Goal: Book appointment/travel/reservation

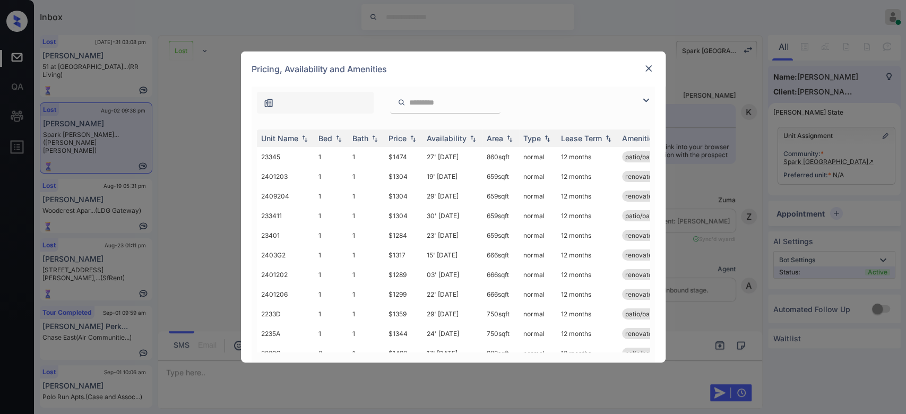
scroll to position [3990, 0]
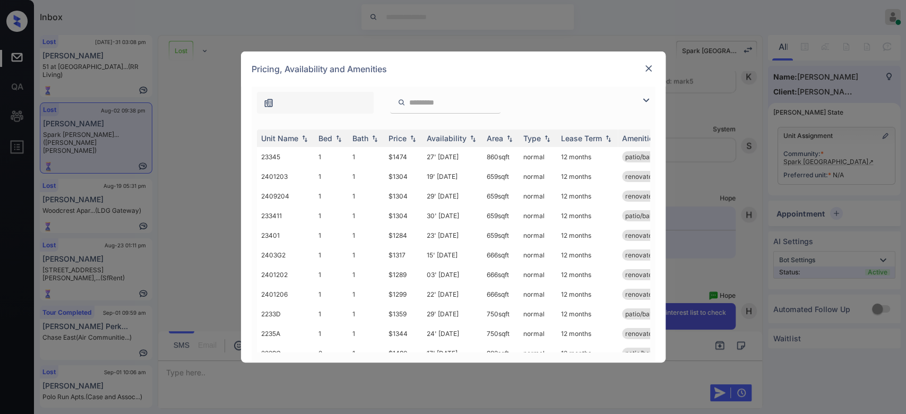
click at [644, 69] on img at bounding box center [648, 68] width 11 height 11
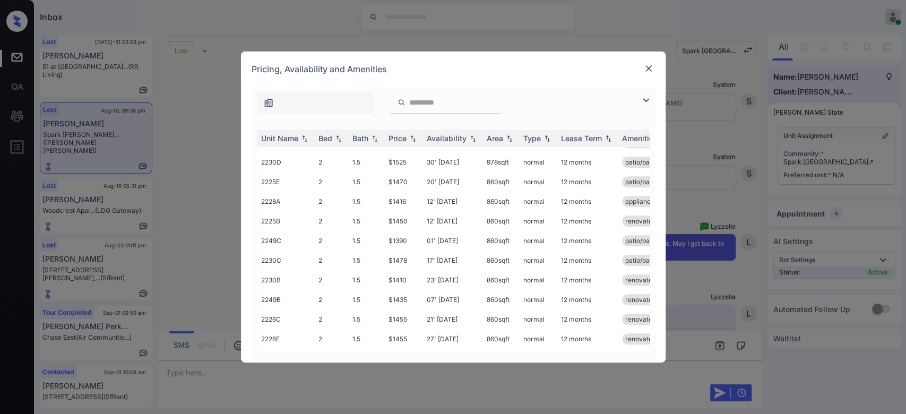
scroll to position [430, 0]
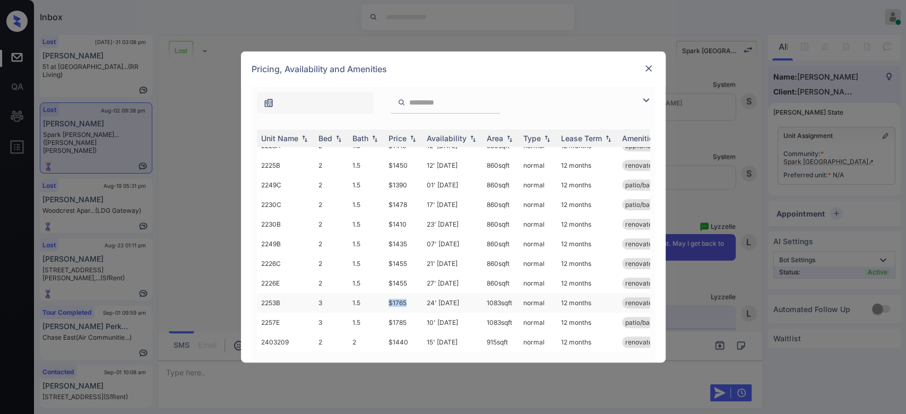
drag, startPoint x: 410, startPoint y: 291, endPoint x: 382, endPoint y: 295, distance: 27.4
click at [382, 295] on tr "2253B 3 1.5 $1765 24' Sep 25 1083 sqft normal 12 months renovated" at bounding box center [534, 303] width 554 height 20
copy tr "$1765"
click at [647, 70] on img at bounding box center [648, 68] width 11 height 11
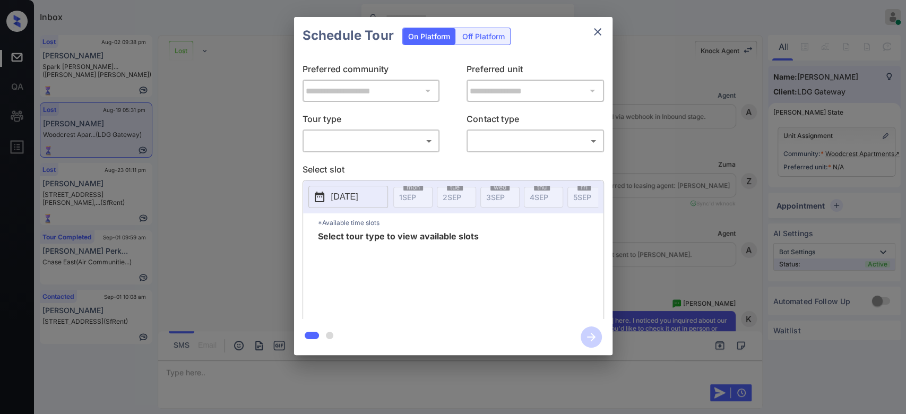
scroll to position [1891, 0]
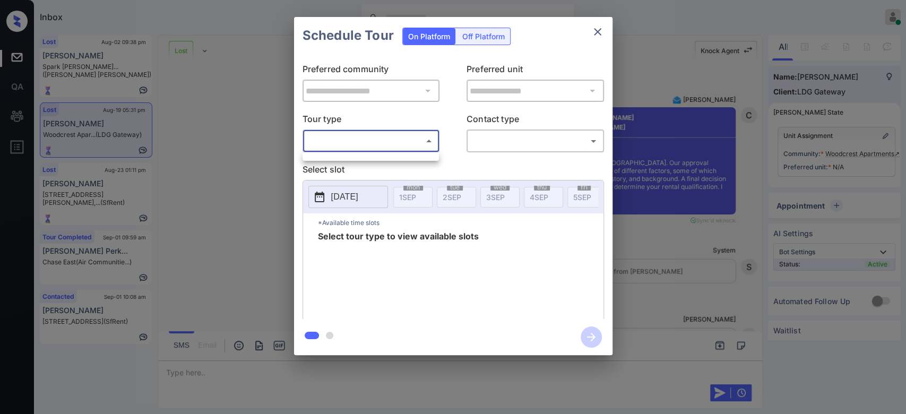
click at [415, 138] on body "Inbox Mukesh Online Set yourself offline Set yourself on break Profile Switch t…" at bounding box center [453, 207] width 906 height 414
click at [335, 156] on ul at bounding box center [370, 154] width 136 height 5
click at [247, 109] on div at bounding box center [453, 207] width 906 height 414
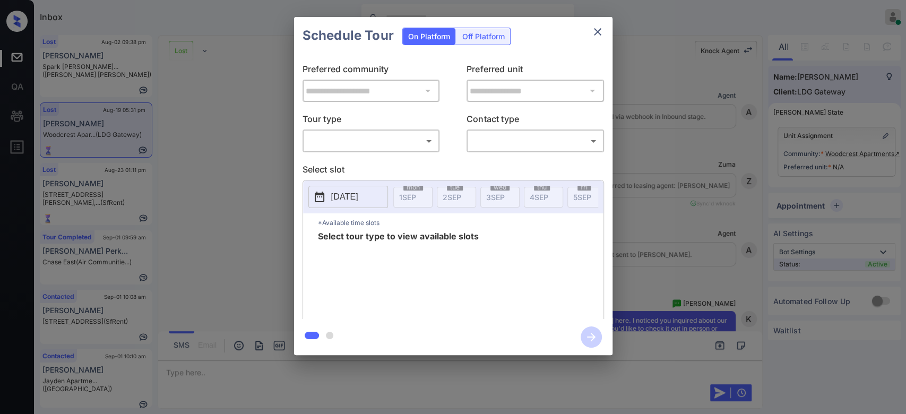
scroll to position [1185, 0]
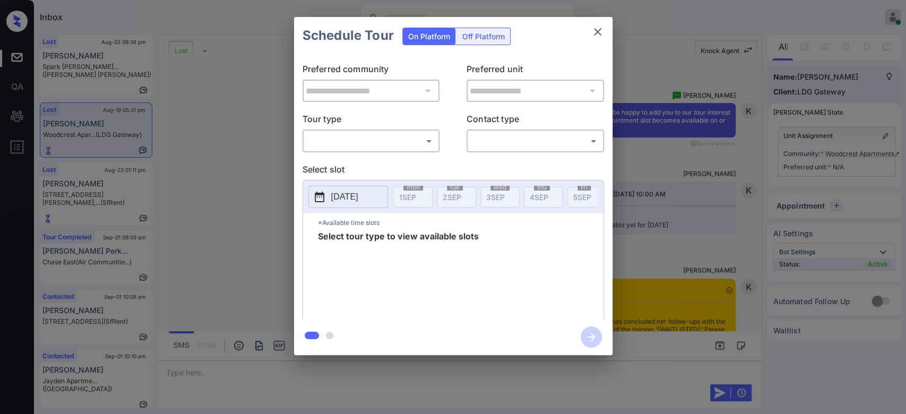
click at [414, 134] on body "Inbox Mukesh Online Set yourself offline Set yourself on break Profile Switch t…" at bounding box center [453, 207] width 906 height 414
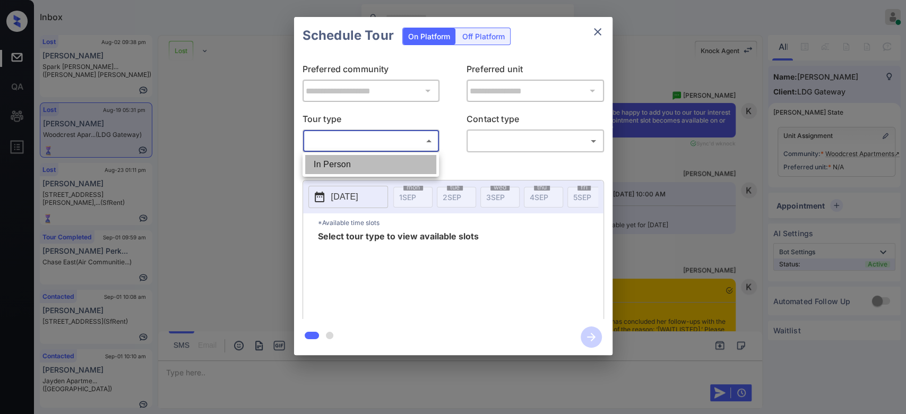
click at [351, 163] on li "In Person" at bounding box center [370, 164] width 131 height 19
type input "********"
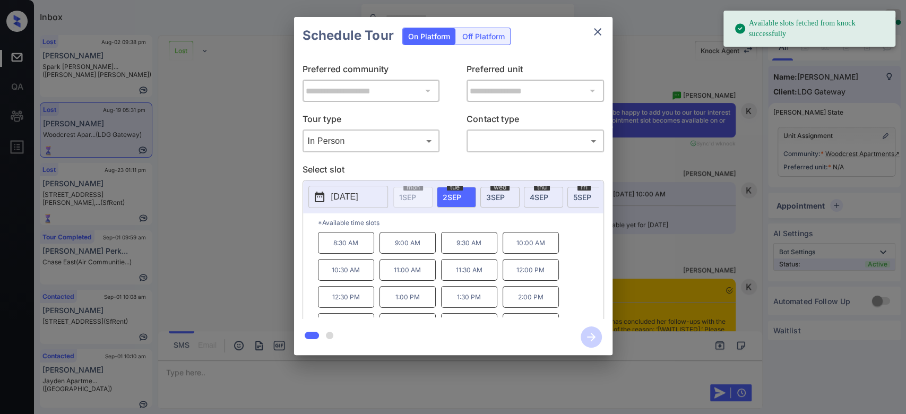
click at [342, 188] on button "2025-09-02" at bounding box center [348, 197] width 80 height 22
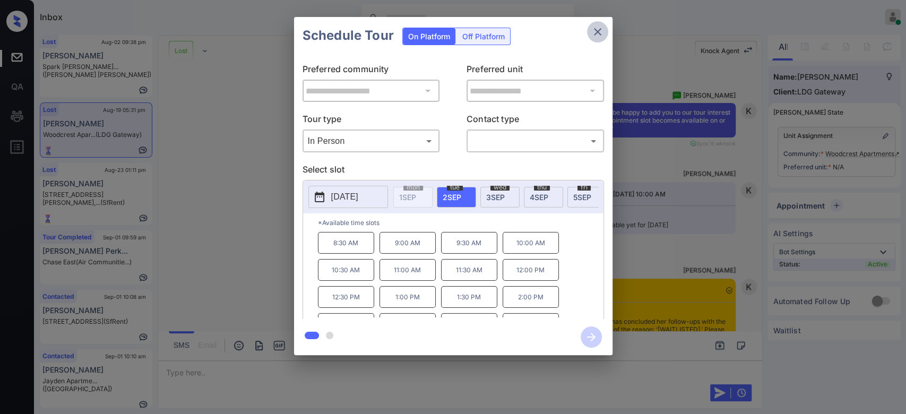
click at [591, 32] on icon "close" at bounding box center [597, 31] width 13 height 13
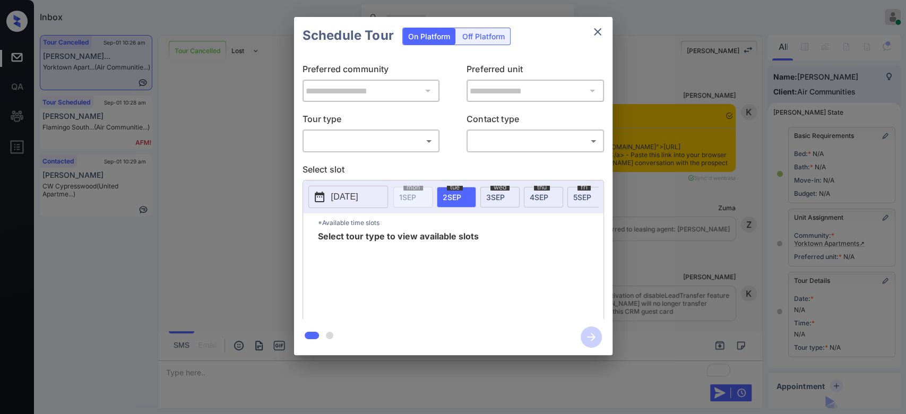
scroll to position [10967, 0]
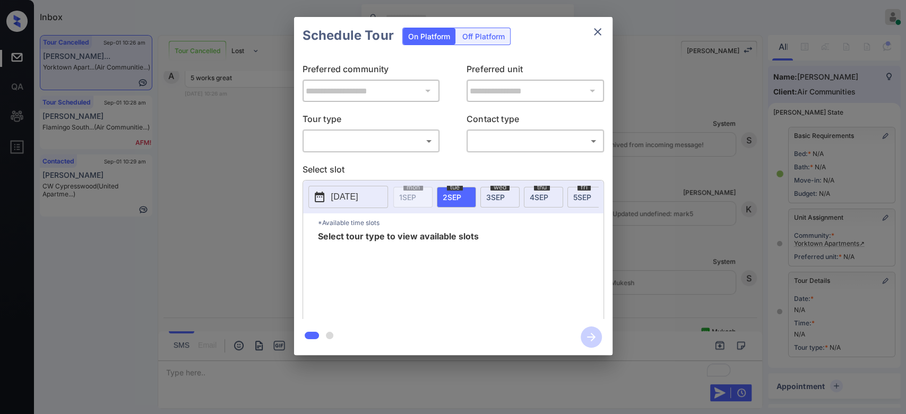
click at [411, 149] on body "Inbox Mukesh Online Set yourself offline Set yourself on break Profile Switch t…" at bounding box center [453, 207] width 906 height 414
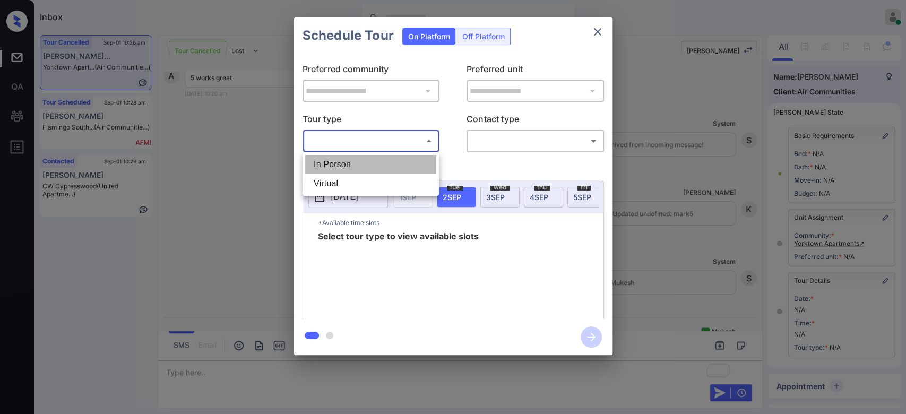
click at [351, 162] on li "In Person" at bounding box center [370, 164] width 131 height 19
type input "********"
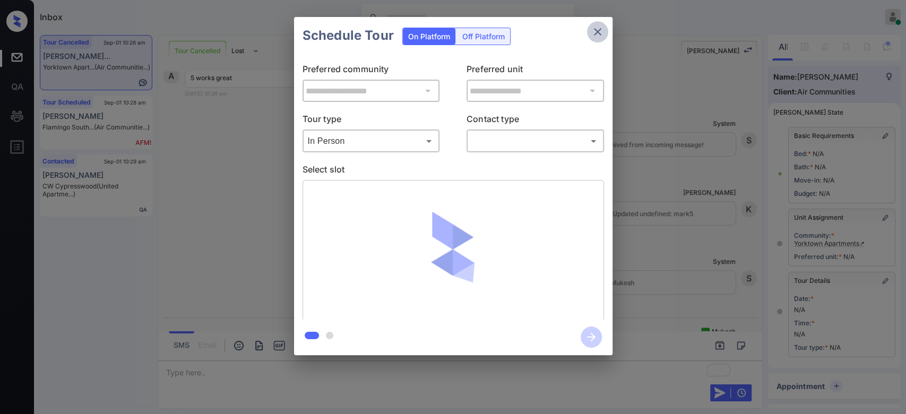
click at [598, 34] on icon "close" at bounding box center [597, 31] width 13 height 13
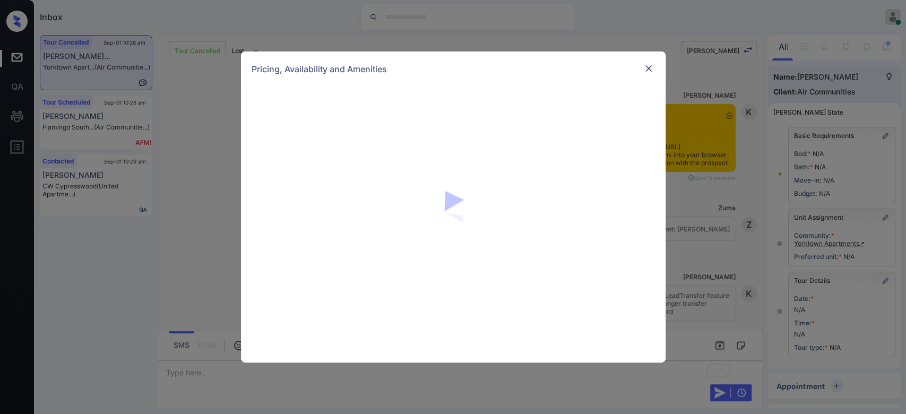
scroll to position [1668, 0]
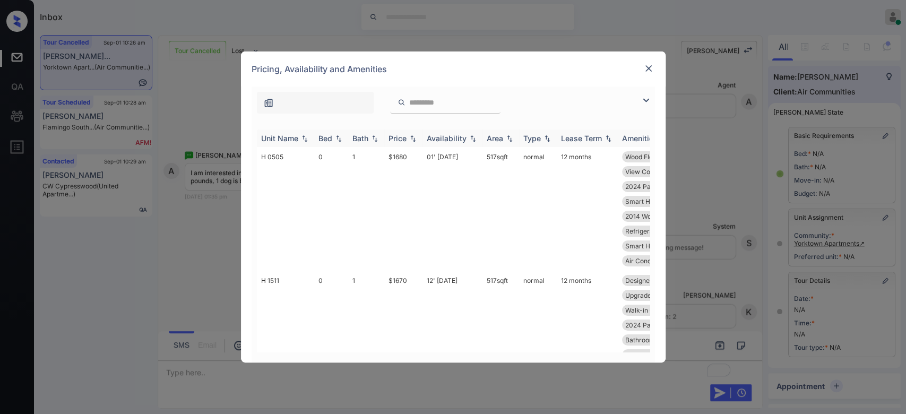
click at [403, 138] on div "Price" at bounding box center [397, 138] width 18 height 9
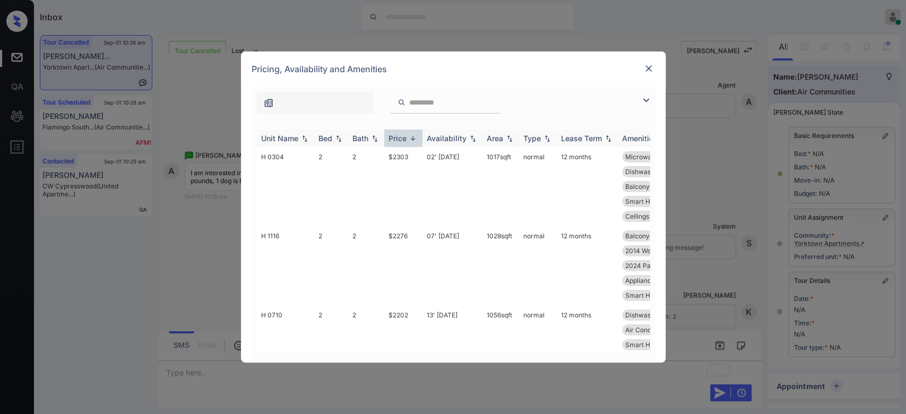
click at [403, 138] on div "Price" at bounding box center [397, 138] width 18 height 9
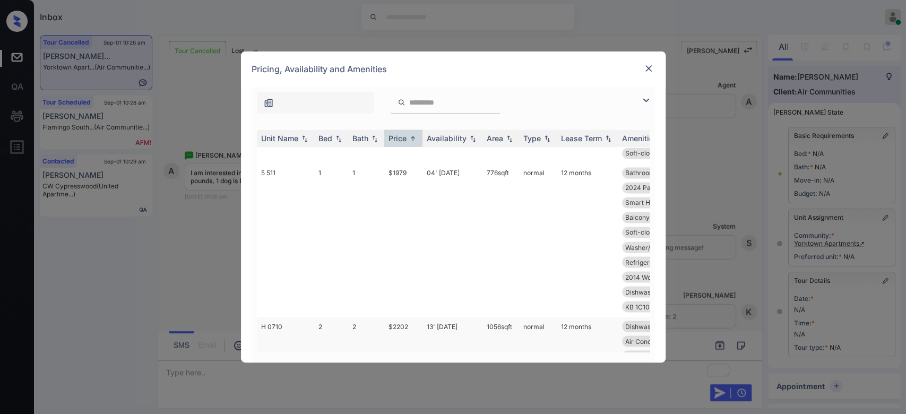
scroll to position [1325, 0]
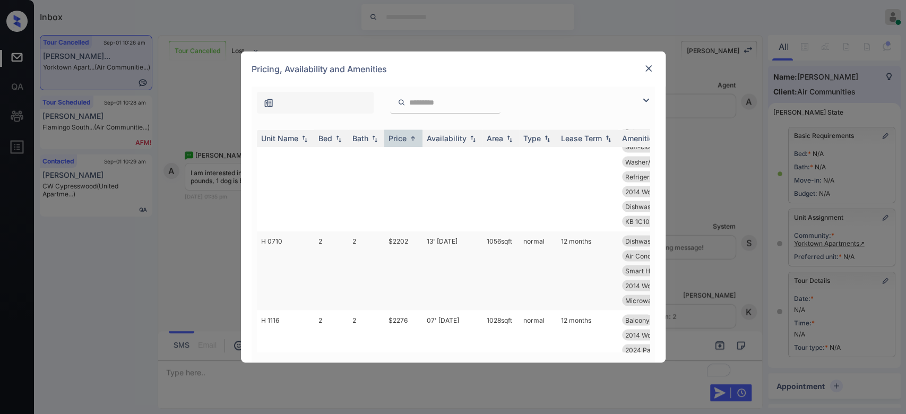
click at [399, 258] on td "$2202" at bounding box center [403, 270] width 38 height 79
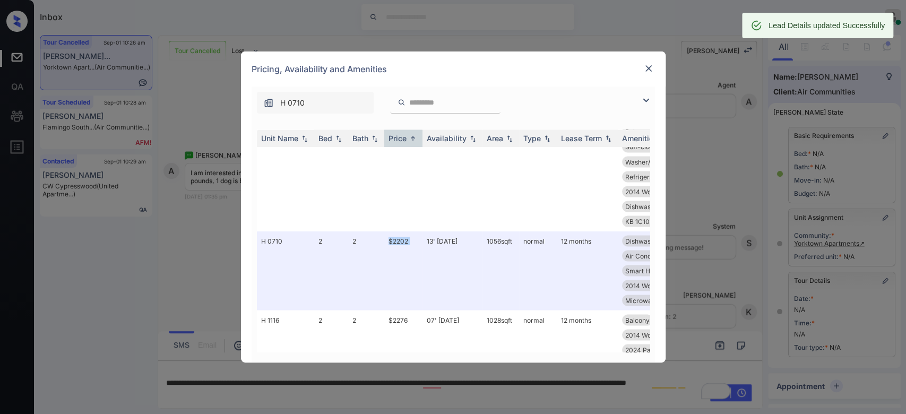
click at [651, 68] on img at bounding box center [648, 68] width 11 height 11
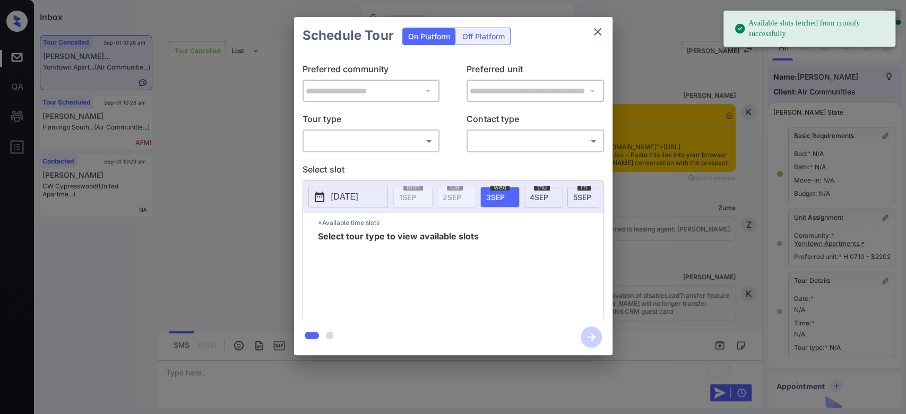
scroll to position [1668, 0]
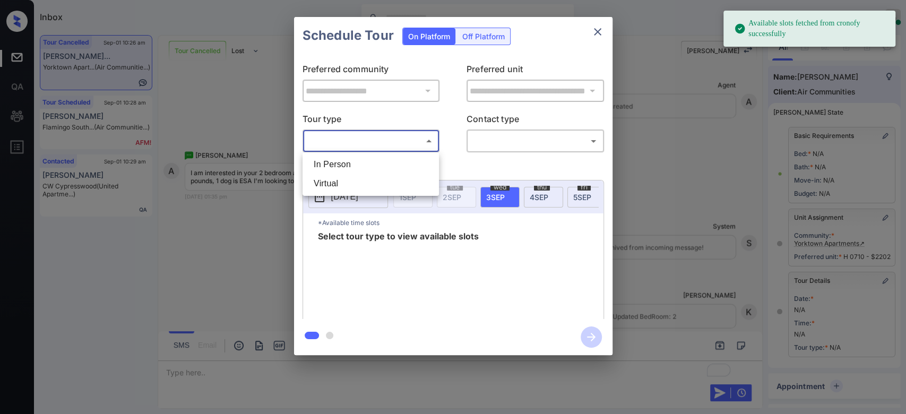
click at [399, 145] on body "Available slots fetched from cronofy successfully Inbox Mukesh Online Set yours…" at bounding box center [453, 207] width 906 height 414
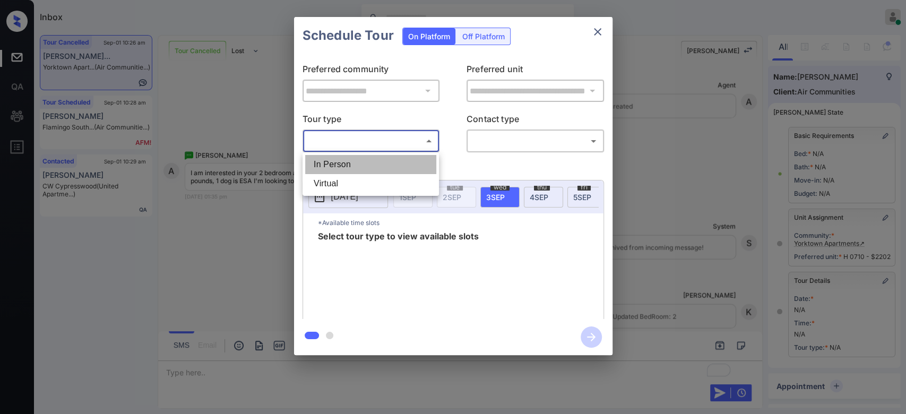
click at [361, 169] on li "In Person" at bounding box center [370, 164] width 131 height 19
type input "********"
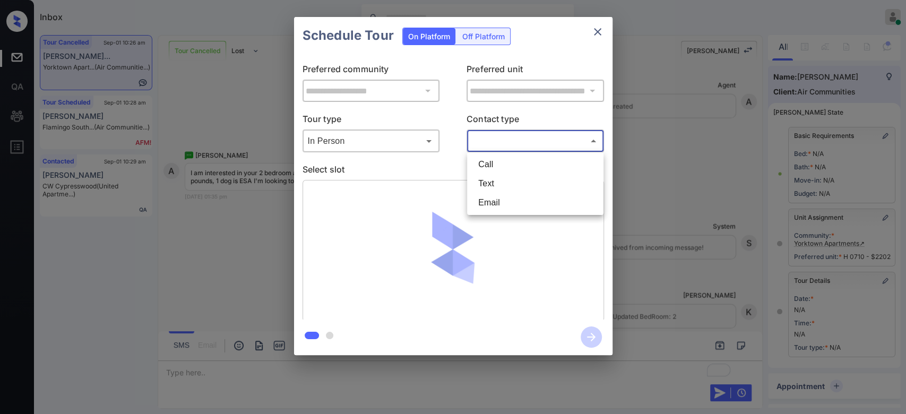
drag, startPoint x: 563, startPoint y: 137, endPoint x: 501, endPoint y: 178, distance: 74.7
click at [501, 178] on body "Inbox Mukesh Online Set yourself offline Set yourself on break Profile Switch t…" at bounding box center [453, 207] width 906 height 414
click at [501, 178] on li "Text" at bounding box center [534, 183] width 131 height 19
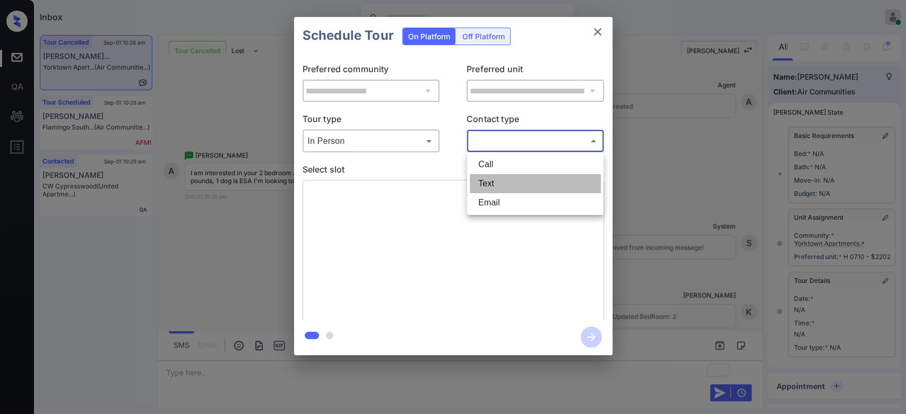
type input "****"
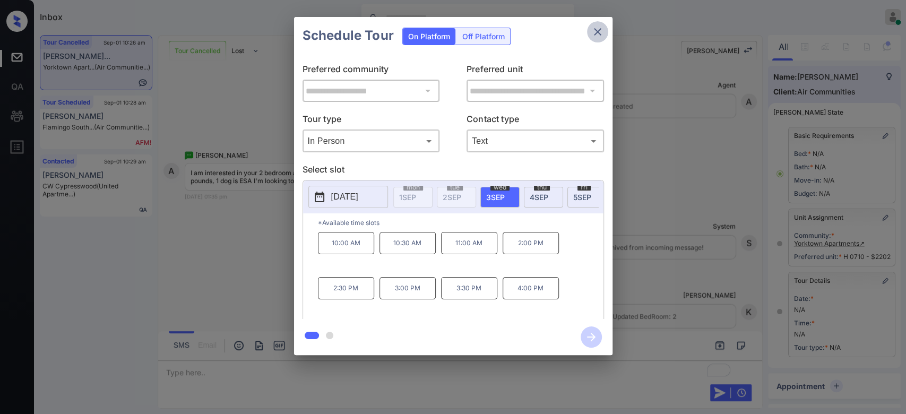
click at [603, 32] on icon "close" at bounding box center [597, 31] width 13 height 13
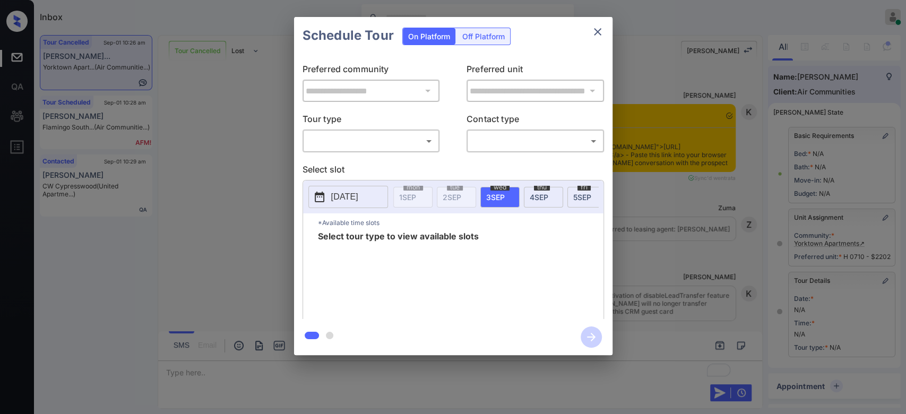
scroll to position [11036, 0]
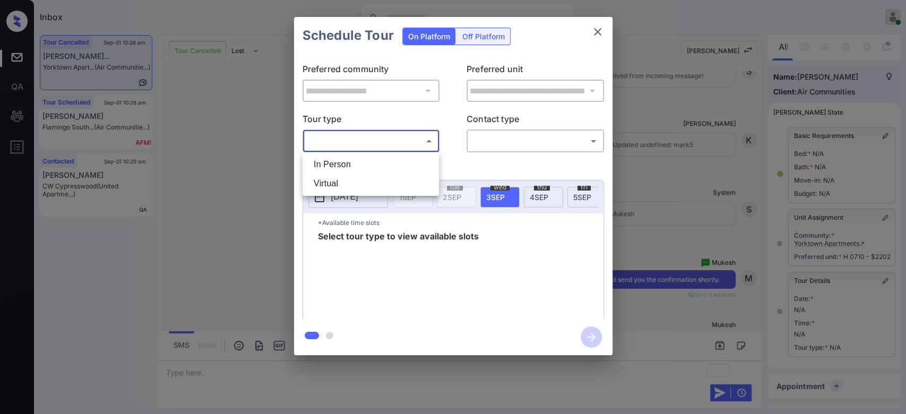
click at [423, 142] on body "Inbox Mukesh Online Set yourself offline Set yourself on break Profile Switch t…" at bounding box center [453, 207] width 906 height 414
click at [355, 157] on li "In Person" at bounding box center [370, 164] width 131 height 19
type input "********"
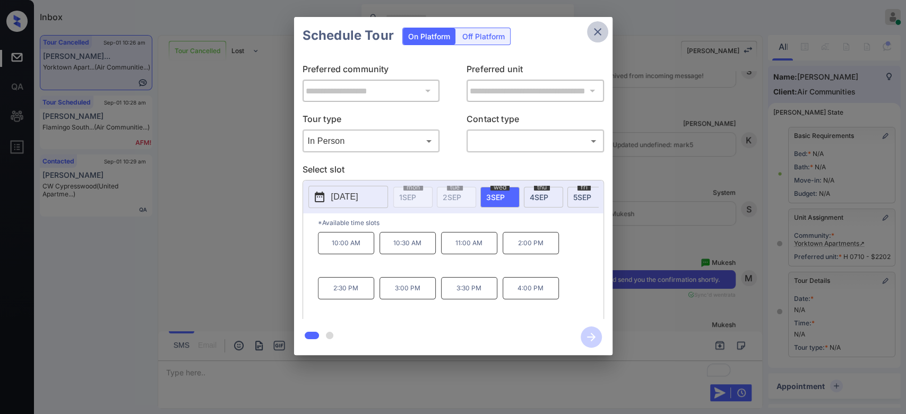
click at [599, 34] on icon "close" at bounding box center [597, 31] width 7 height 7
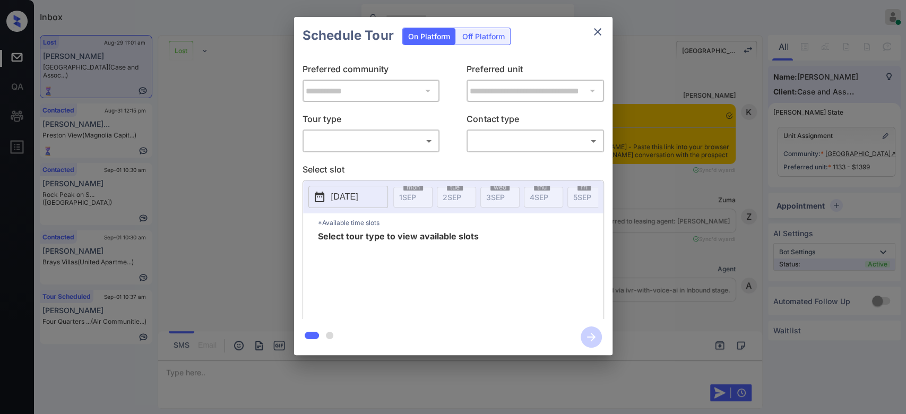
scroll to position [5471, 0]
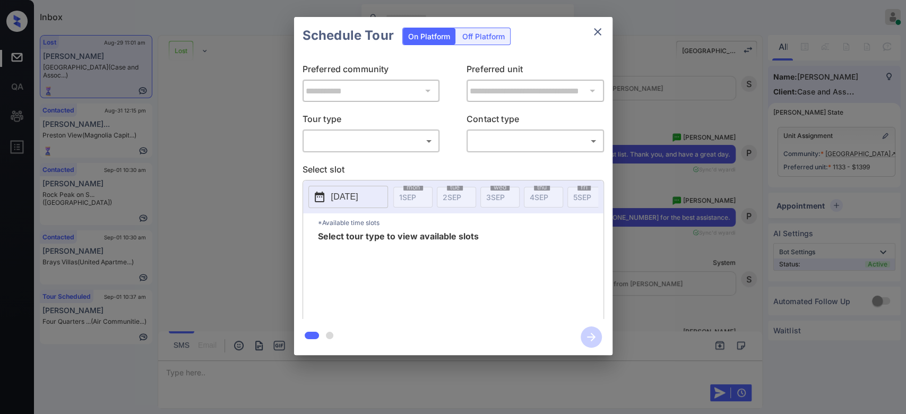
click at [341, 135] on body "Inbox Mukesh Online Set yourself offline Set yourself on break Profile Switch t…" at bounding box center [453, 207] width 906 height 414
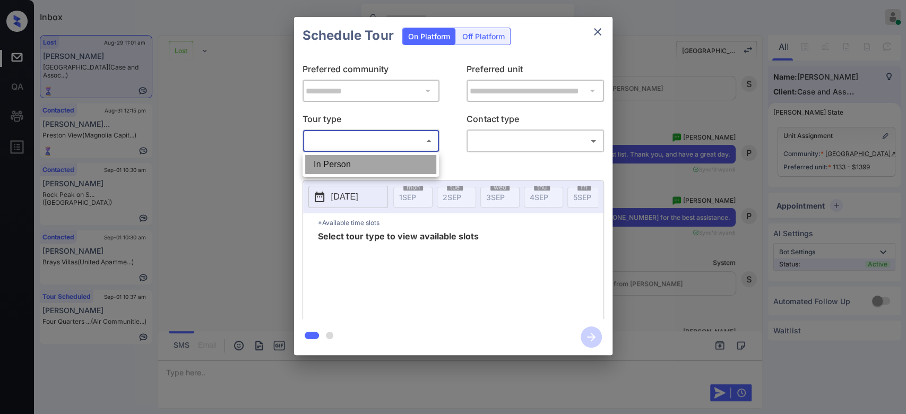
click at [343, 159] on li "In Person" at bounding box center [370, 164] width 131 height 19
type input "********"
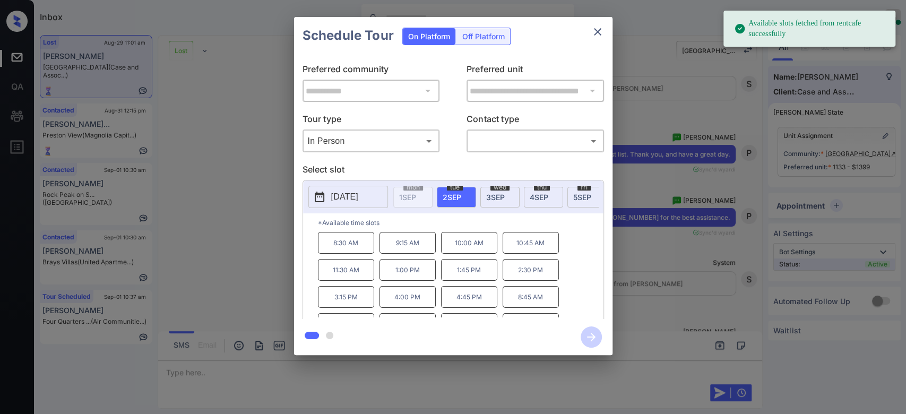
click at [358, 201] on p "[DATE]" at bounding box center [344, 196] width 27 height 13
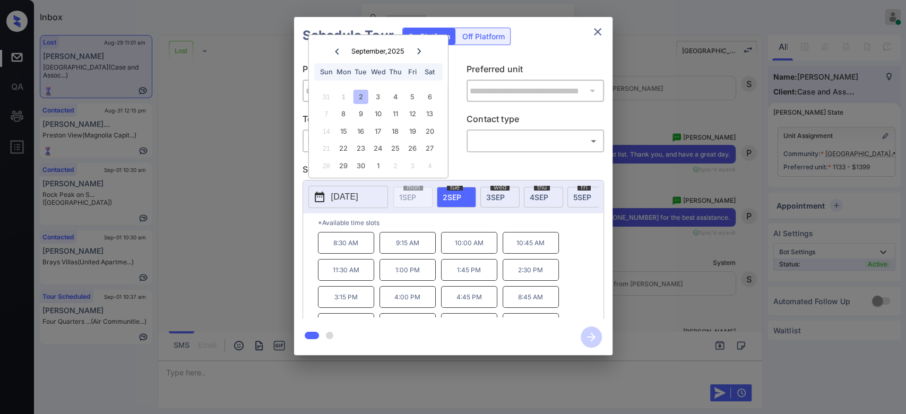
click at [416, 48] on icon at bounding box center [419, 51] width 6 height 6
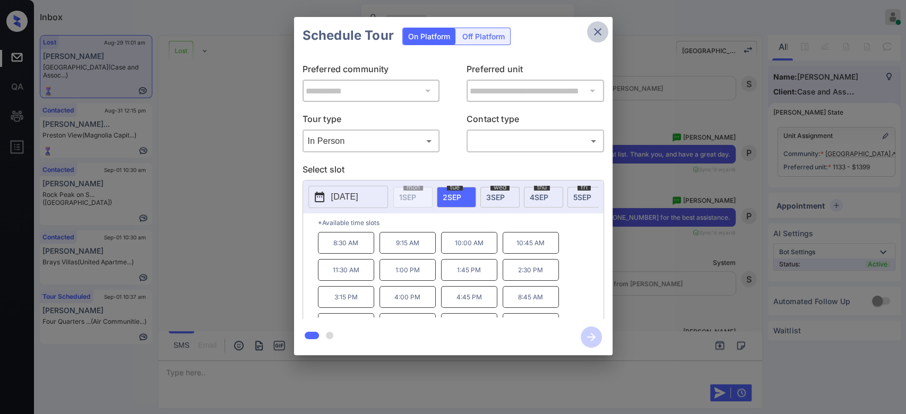
click at [593, 36] on icon "close" at bounding box center [597, 31] width 13 height 13
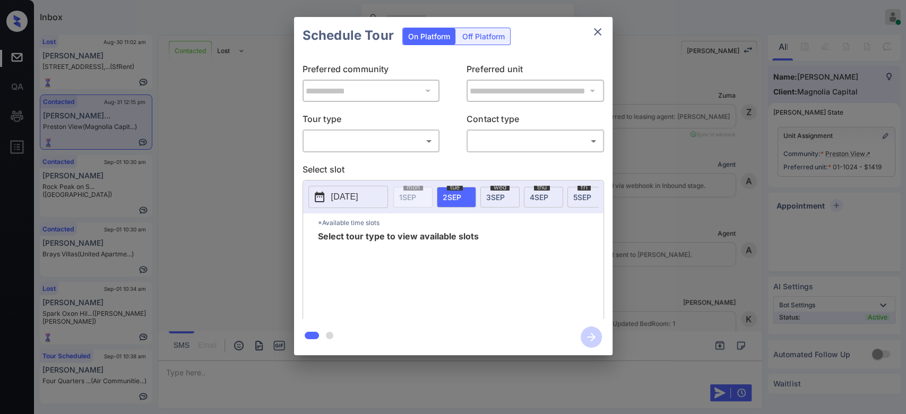
scroll to position [3822, 0]
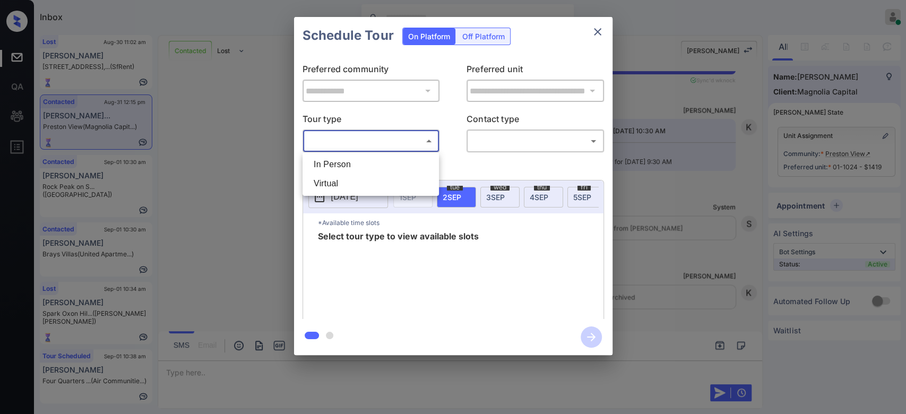
click at [395, 147] on body "Inbox Mukesh Online Set yourself offline Set yourself on break Profile Switch t…" at bounding box center [453, 207] width 906 height 414
click at [359, 163] on li "In Person" at bounding box center [370, 164] width 131 height 19
type input "********"
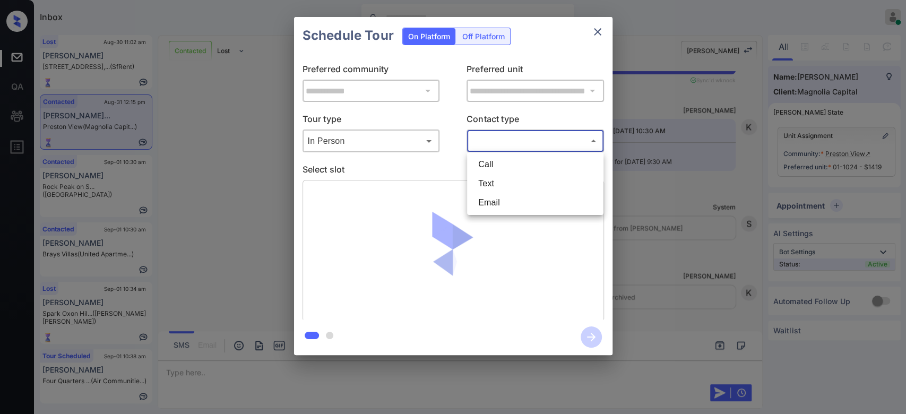
click at [493, 143] on body "Inbox Mukesh Online Set yourself offline Set yourself on break Profile Switch t…" at bounding box center [453, 207] width 906 height 414
click at [492, 182] on li "Text" at bounding box center [534, 183] width 131 height 19
type input "****"
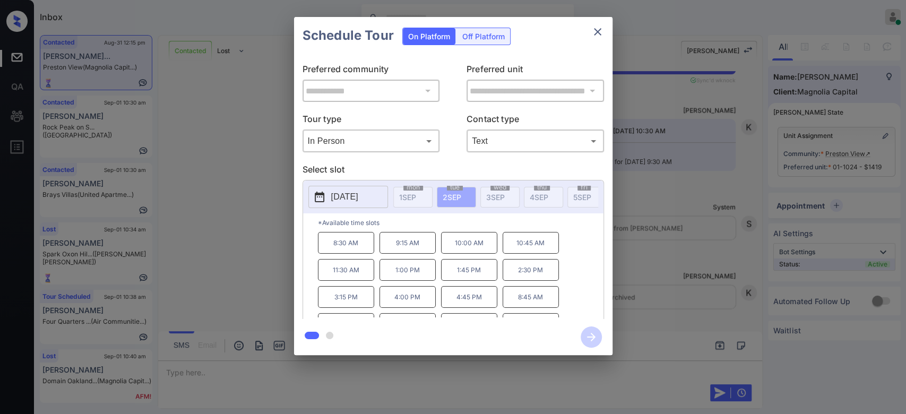
click at [356, 197] on p "[DATE]" at bounding box center [344, 196] width 27 height 13
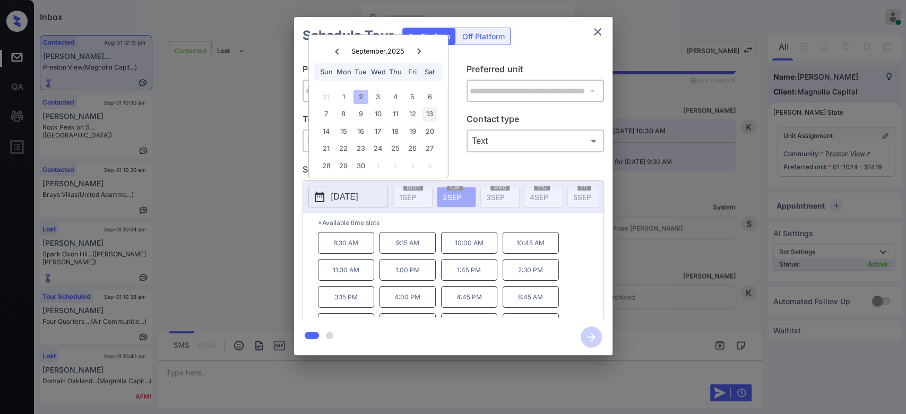
click at [424, 117] on div "13" at bounding box center [429, 114] width 14 height 14
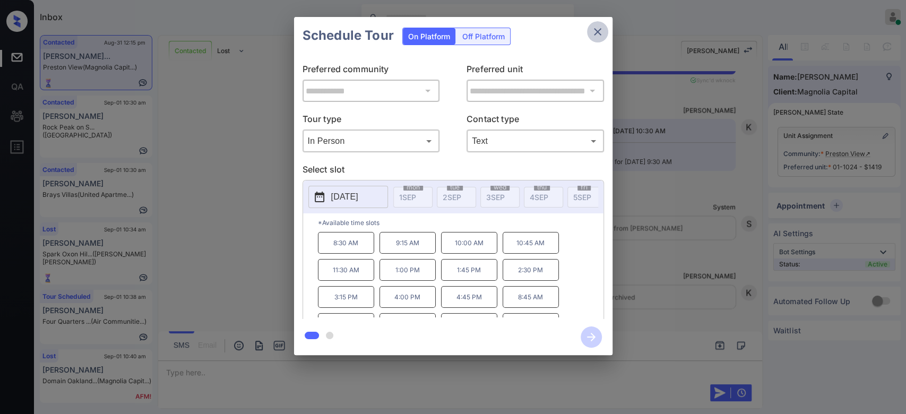
click at [595, 28] on icon "close" at bounding box center [597, 31] width 13 height 13
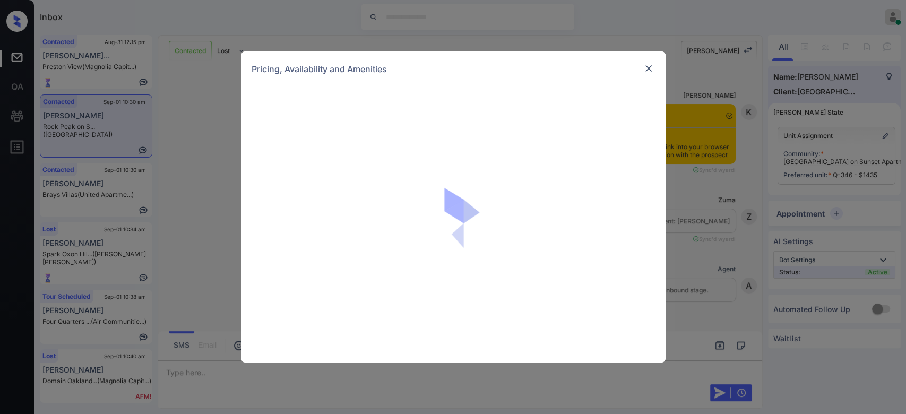
scroll to position [314, 0]
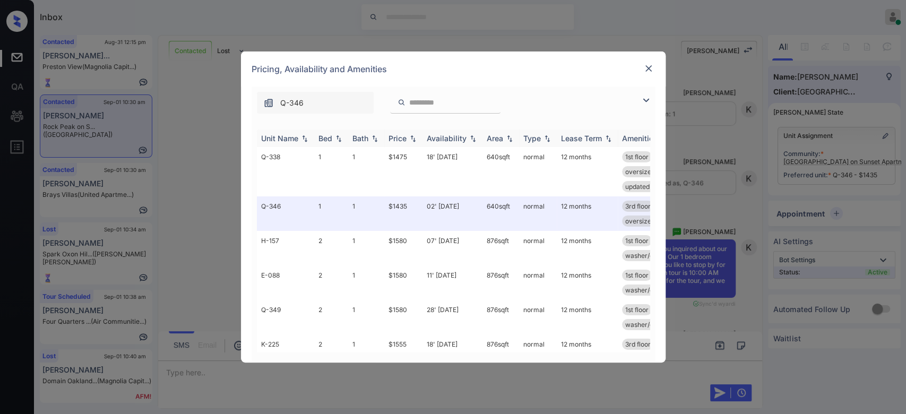
click at [396, 141] on div "Price" at bounding box center [397, 138] width 18 height 9
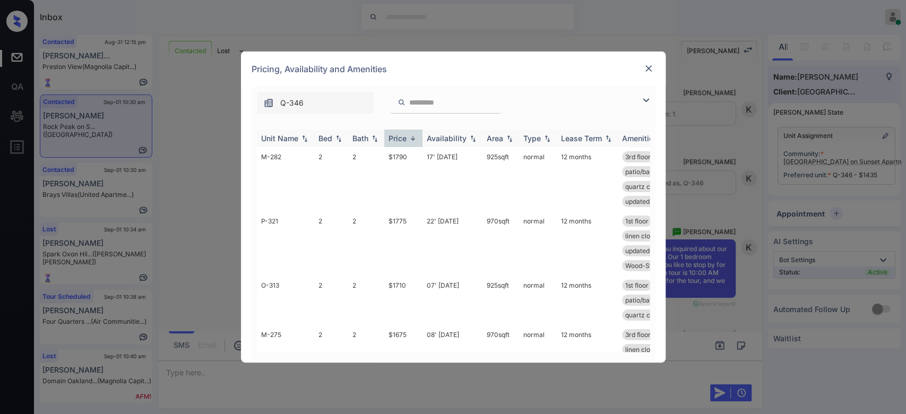
click at [396, 141] on div "Price" at bounding box center [397, 138] width 18 height 9
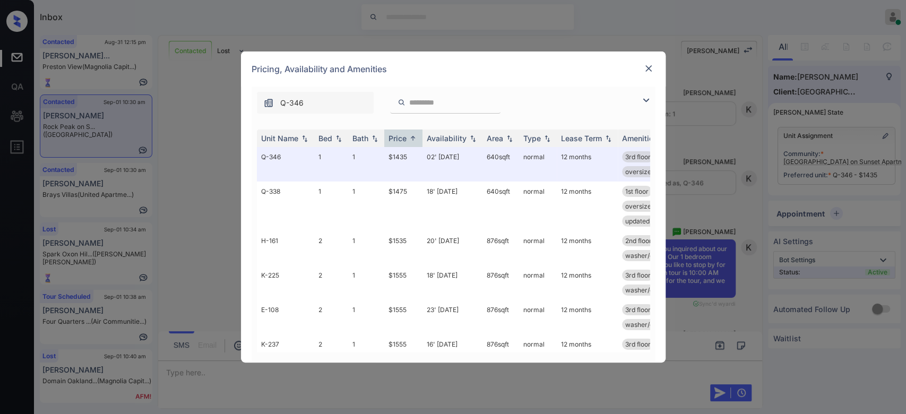
click at [646, 69] on img at bounding box center [648, 68] width 11 height 11
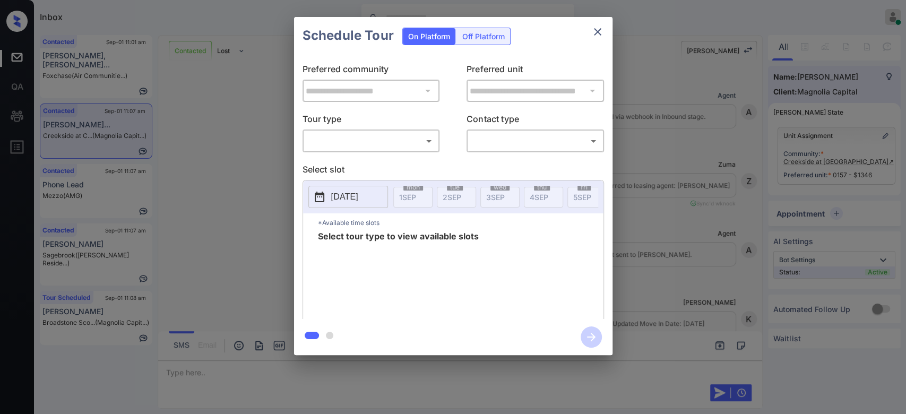
scroll to position [1076, 0]
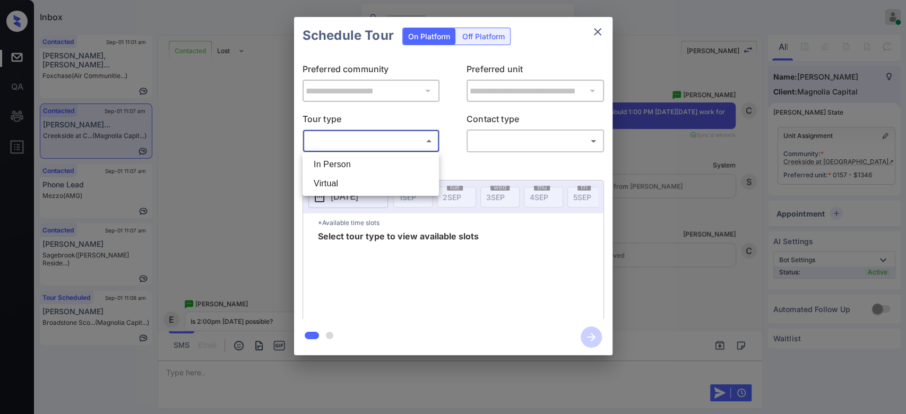
click at [399, 137] on body "Inbox Mukesh Online Set yourself offline Set yourself on break Profile Switch t…" at bounding box center [453, 207] width 906 height 414
click at [365, 159] on li "In Person" at bounding box center [370, 164] width 131 height 19
type input "********"
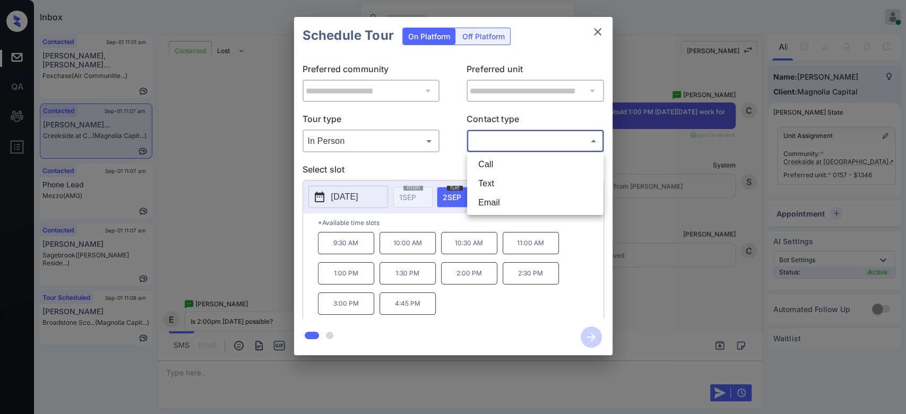
drag, startPoint x: 534, startPoint y: 137, endPoint x: 499, endPoint y: 186, distance: 60.4
click at [499, 186] on body "Inbox Mukesh Online Set yourself offline Set yourself on break Profile Switch t…" at bounding box center [453, 207] width 906 height 414
click at [499, 186] on li "Text" at bounding box center [534, 183] width 131 height 19
type input "****"
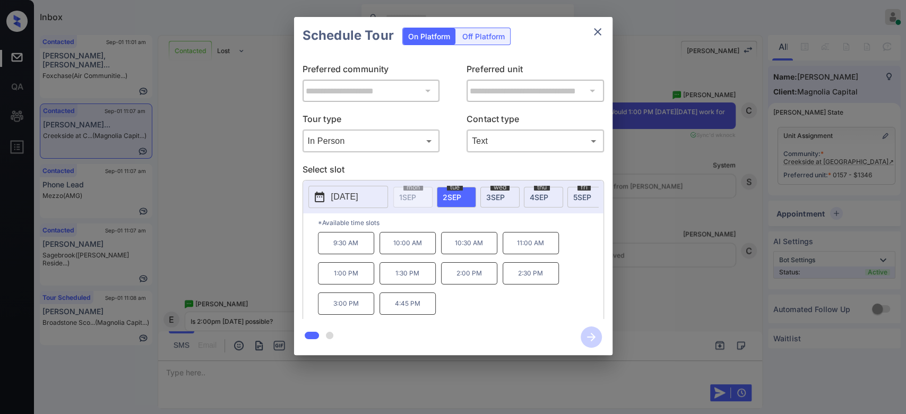
click at [581, 201] on div "fri 5 SEP" at bounding box center [586, 197] width 39 height 21
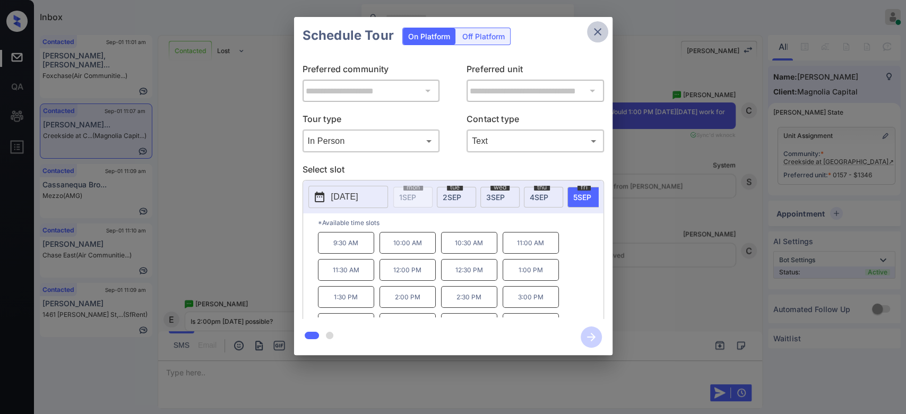
click at [596, 27] on icon "close" at bounding box center [597, 31] width 13 height 13
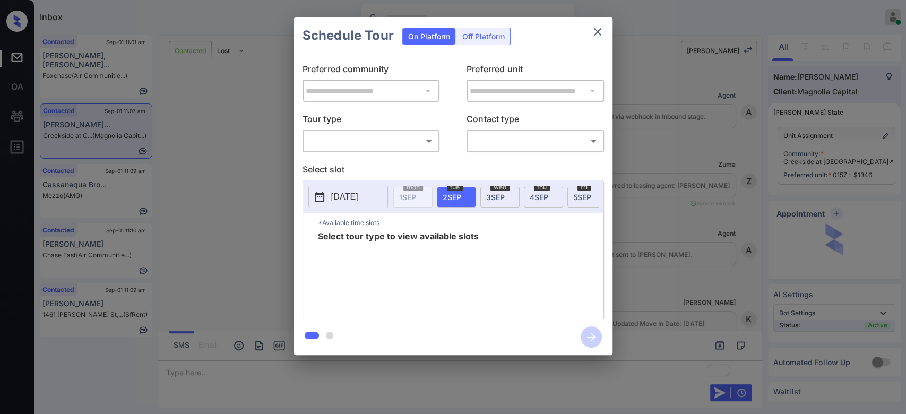
scroll to position [1579, 0]
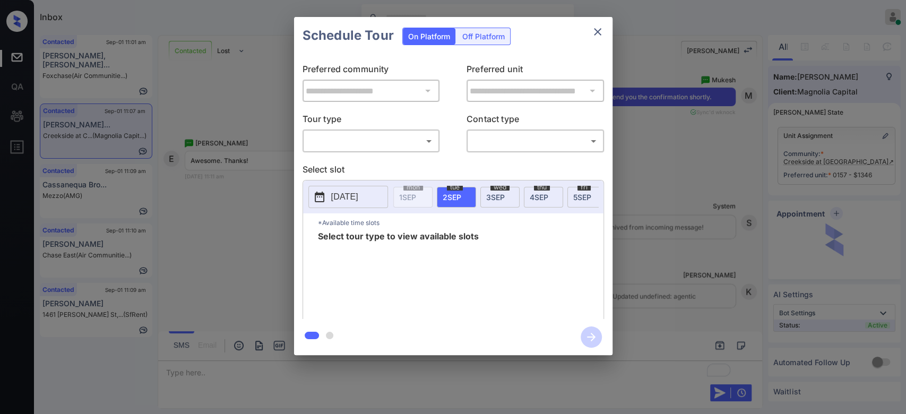
click at [406, 138] on body "Inbox Mukesh Online Set yourself offline Set yourself on break Profile Switch t…" at bounding box center [453, 207] width 906 height 414
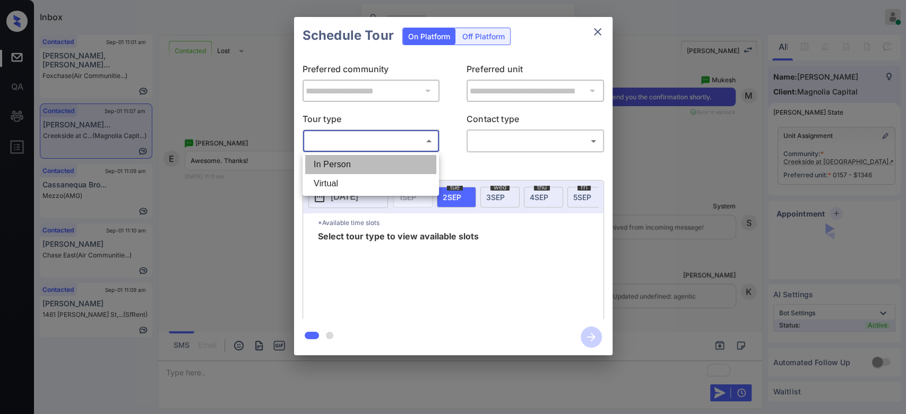
click at [328, 170] on li "In Person" at bounding box center [370, 164] width 131 height 19
type input "********"
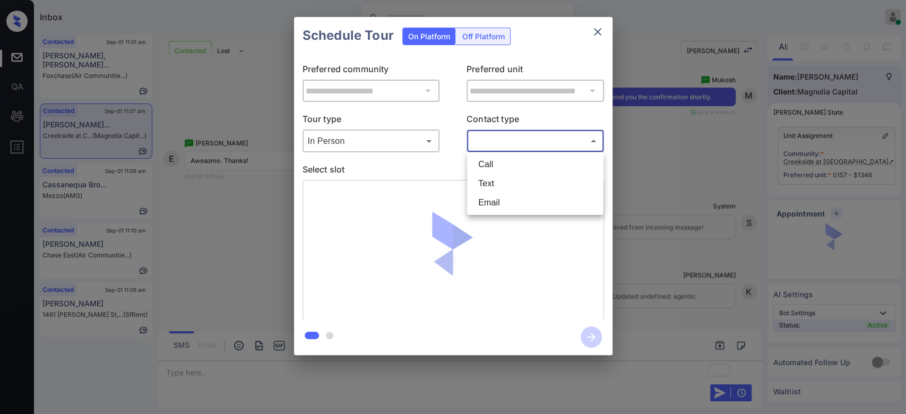
drag, startPoint x: 517, startPoint y: 145, endPoint x: 509, endPoint y: 177, distance: 32.8
click at [509, 177] on body "Inbox Mukesh Online Set yourself offline Set yourself on break Profile Switch t…" at bounding box center [453, 207] width 906 height 414
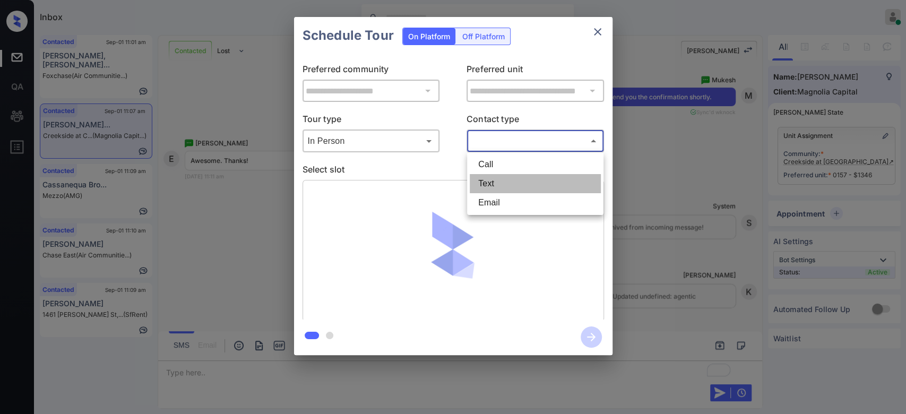
click at [509, 177] on li "Text" at bounding box center [534, 183] width 131 height 19
type input "****"
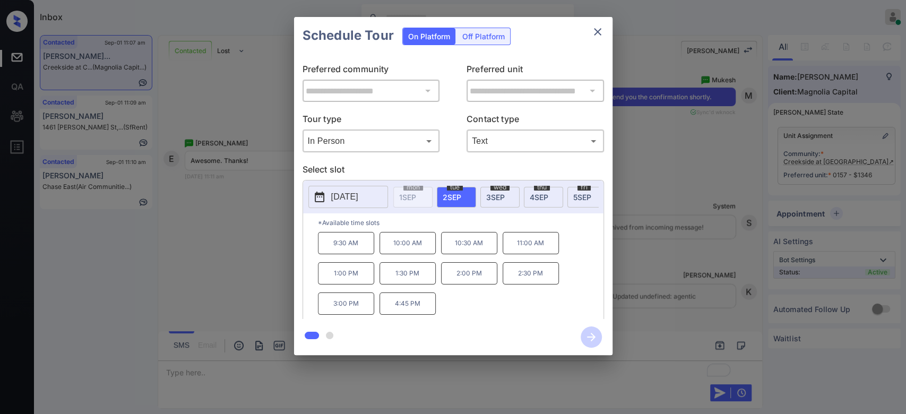
click at [575, 198] on span "5 SEP" at bounding box center [582, 197] width 18 height 9
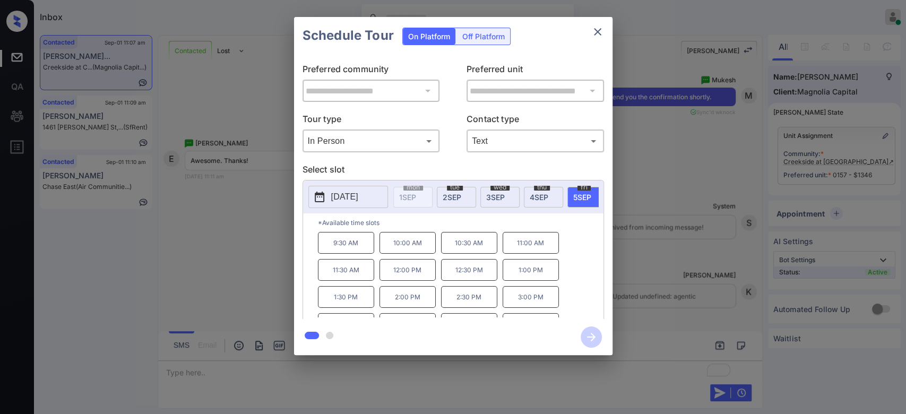
click at [406, 307] on p "2:00 PM" at bounding box center [407, 297] width 56 height 22
click at [592, 334] on icon "button" at bounding box center [590, 336] width 21 height 21
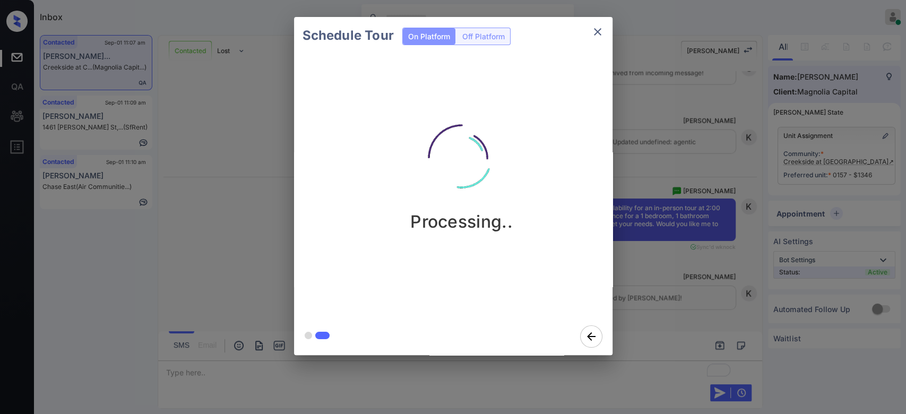
scroll to position [1734, 0]
click at [686, 187] on div "Schedule Tour On Platform Off Platform Processing.." at bounding box center [453, 186] width 906 height 372
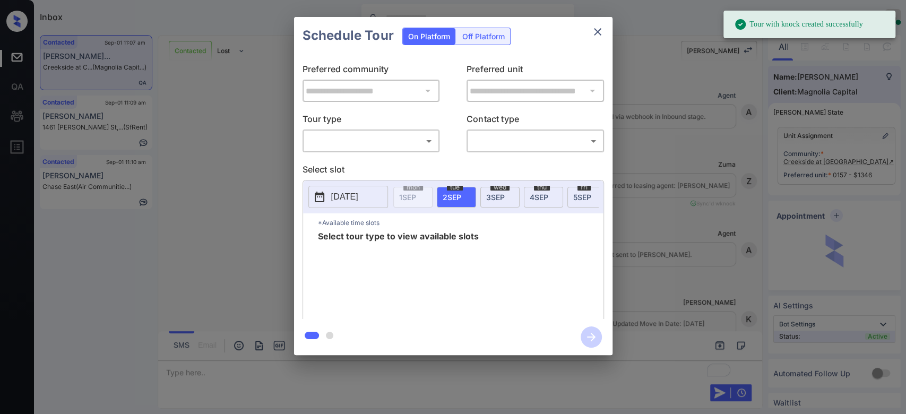
scroll to position [1873, 0]
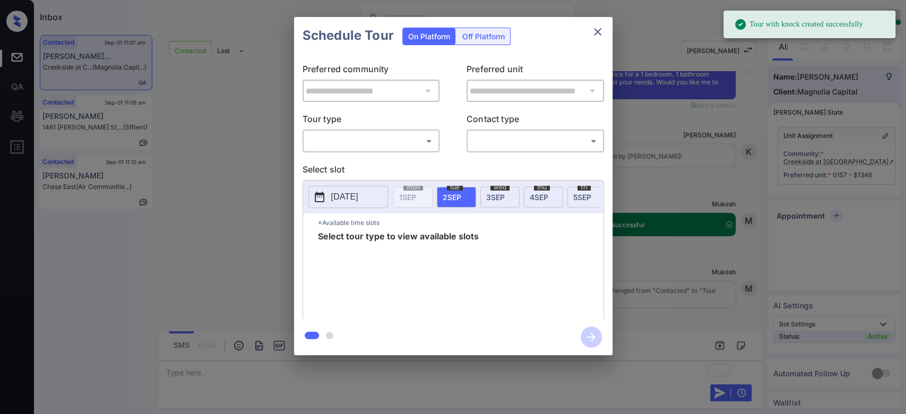
click at [394, 137] on body "Tour with knock created successfully Inbox Mukesh Online Set yourself offline S…" at bounding box center [453, 207] width 906 height 414
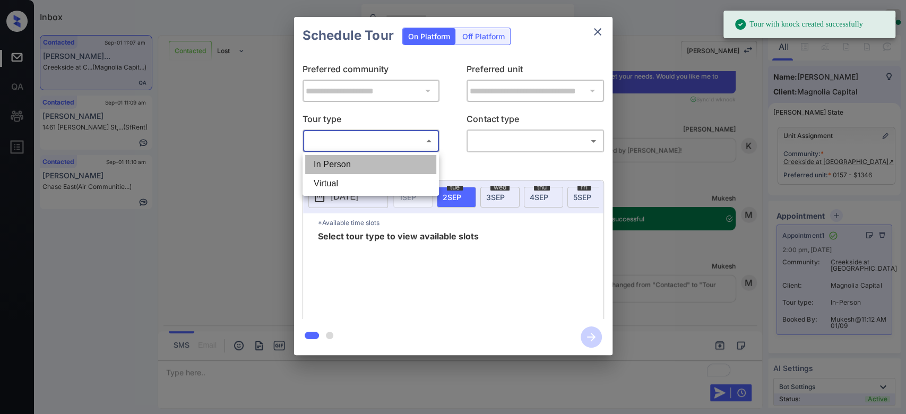
click at [361, 163] on li "In Person" at bounding box center [370, 164] width 131 height 19
type input "********"
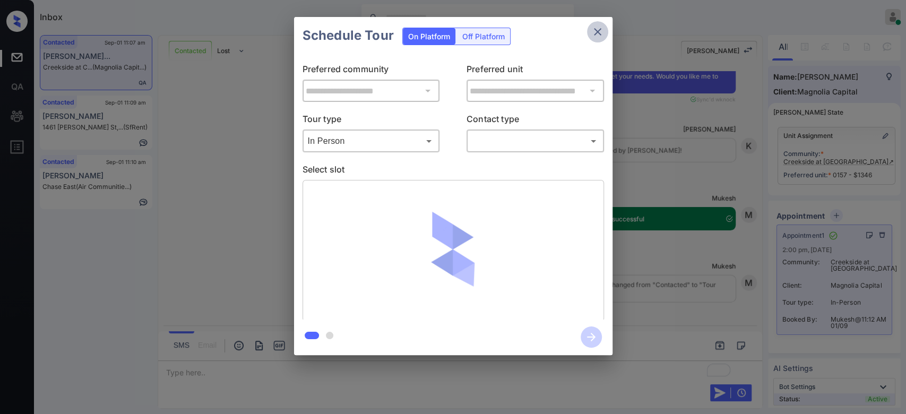
click at [600, 33] on icon "close" at bounding box center [597, 31] width 13 height 13
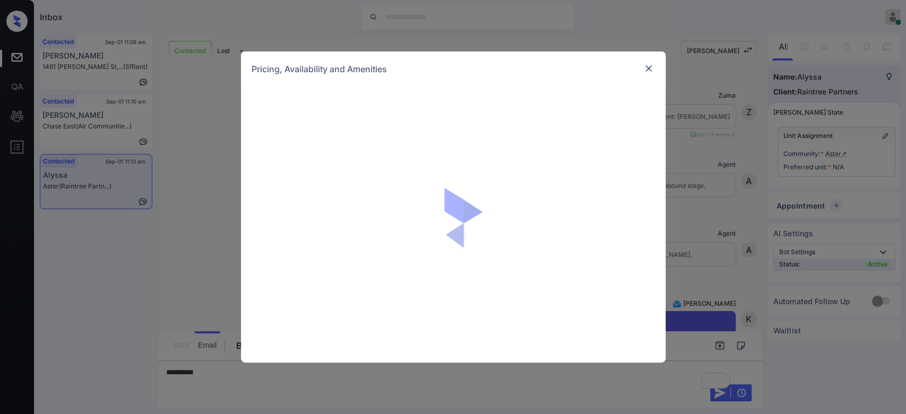
scroll to position [420, 0]
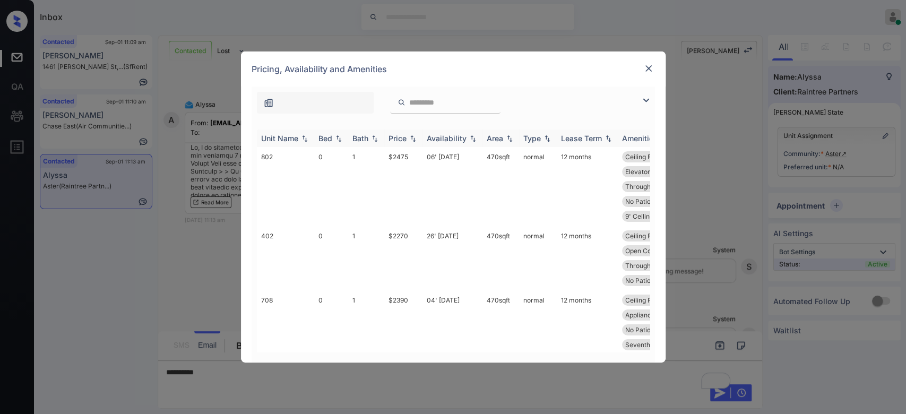
click at [400, 135] on div "Price" at bounding box center [397, 138] width 18 height 9
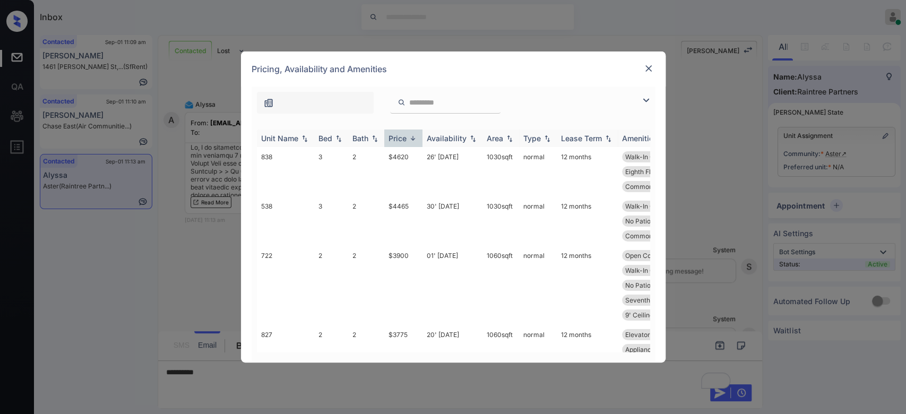
click at [400, 135] on div "Price" at bounding box center [397, 138] width 18 height 9
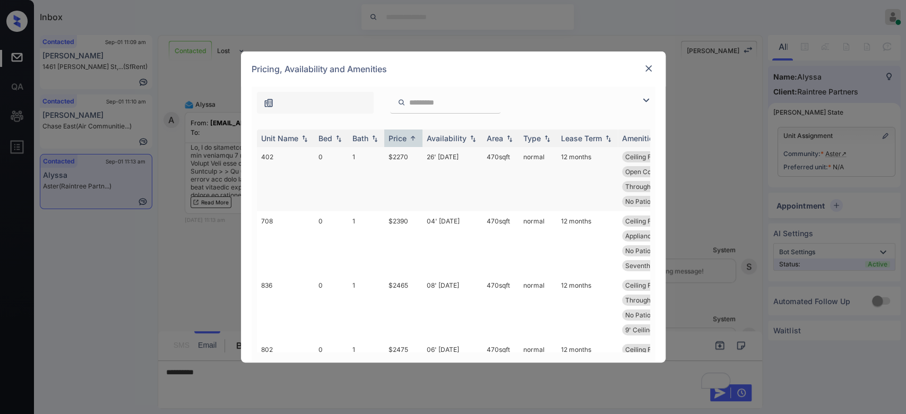
click at [402, 159] on td "$2270" at bounding box center [403, 179] width 38 height 64
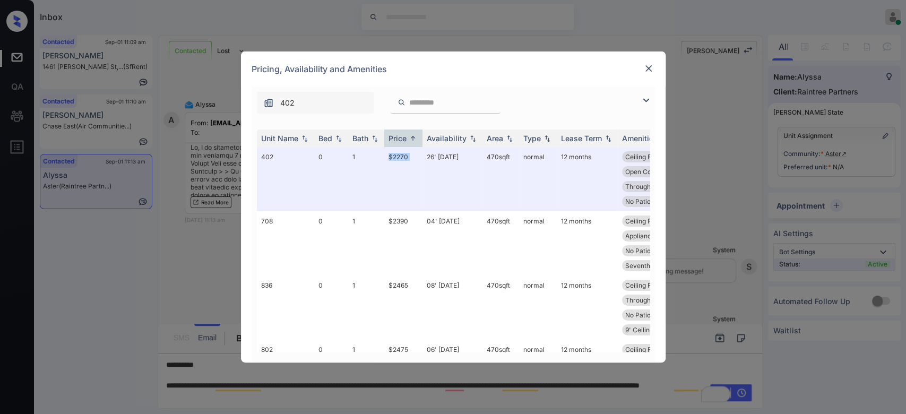
click at [644, 68] on img at bounding box center [648, 68] width 11 height 11
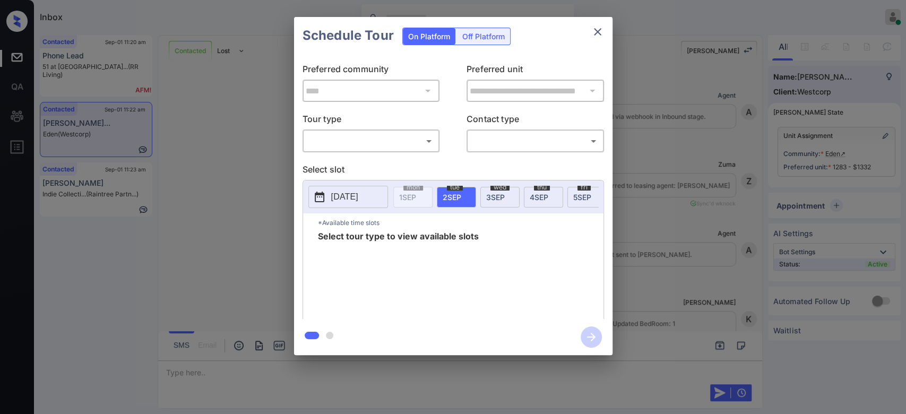
scroll to position [2842, 0]
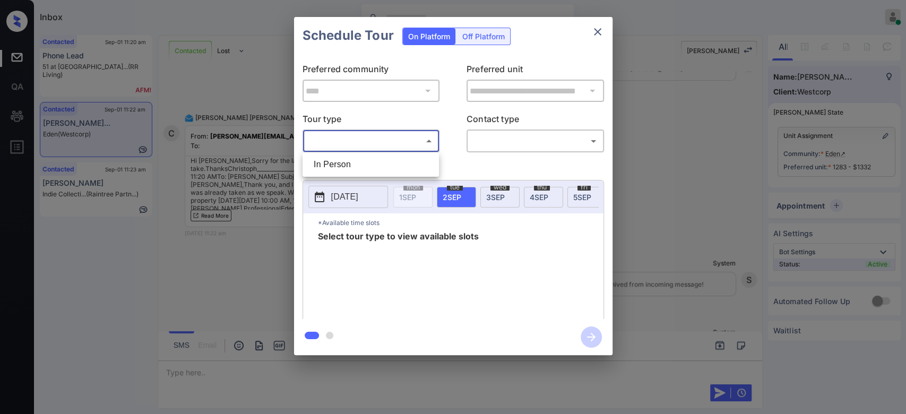
click at [410, 141] on body "Inbox Mukesh Online Set yourself offline Set yourself on break Profile Switch t…" at bounding box center [453, 207] width 906 height 414
click at [394, 159] on li "In Person" at bounding box center [370, 164] width 131 height 19
type input "********"
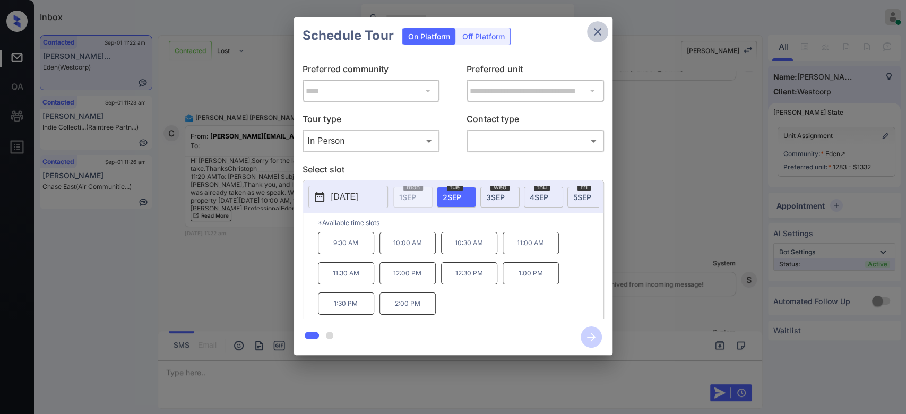
click at [599, 34] on icon "close" at bounding box center [597, 31] width 7 height 7
